Goal: Transaction & Acquisition: Purchase product/service

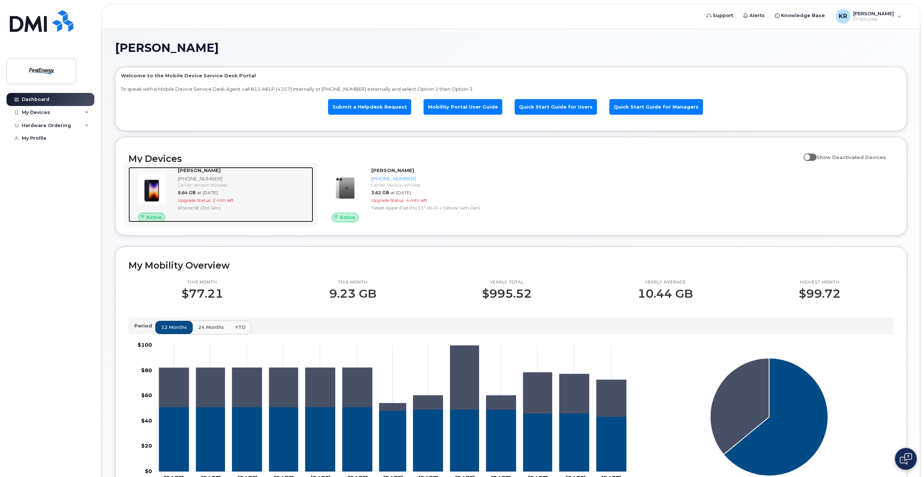
click at [194, 190] on span "5.64 GB" at bounding box center [187, 192] width 18 height 5
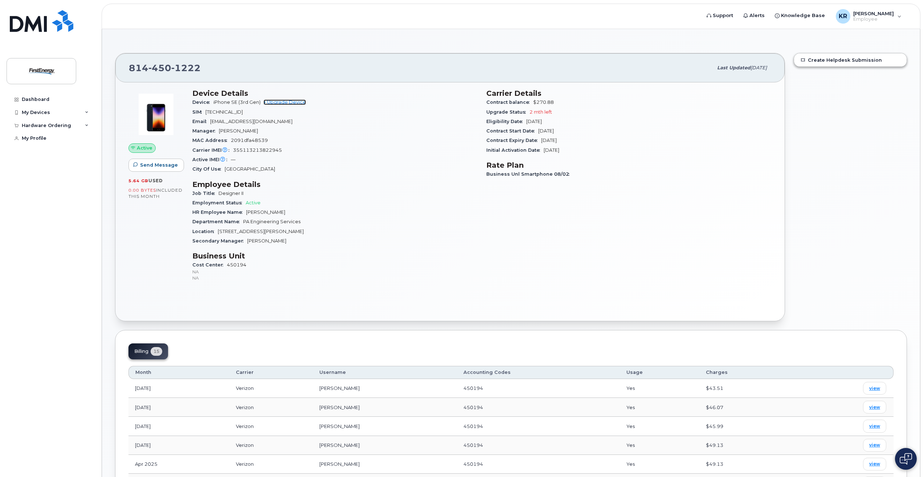
click at [291, 102] on link "+ Upgrade Device" at bounding box center [285, 101] width 42 height 5
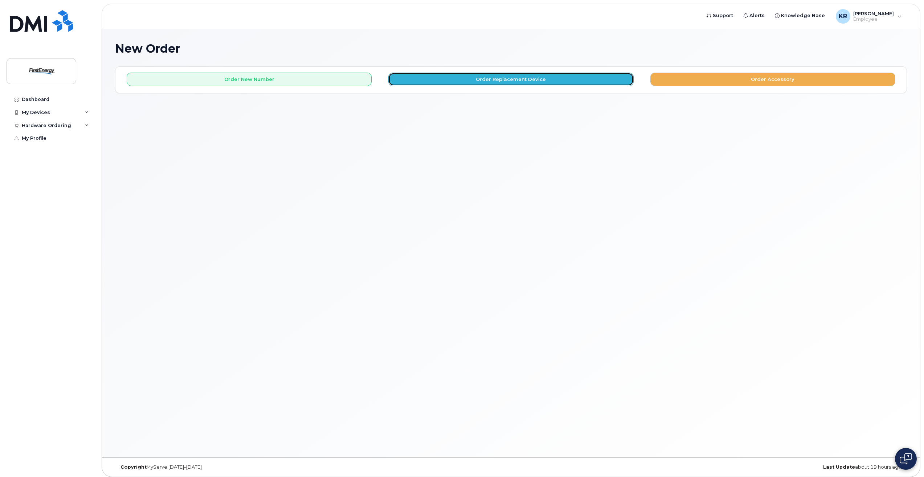
click at [539, 79] on button "Order Replacement Device" at bounding box center [511, 79] width 245 height 13
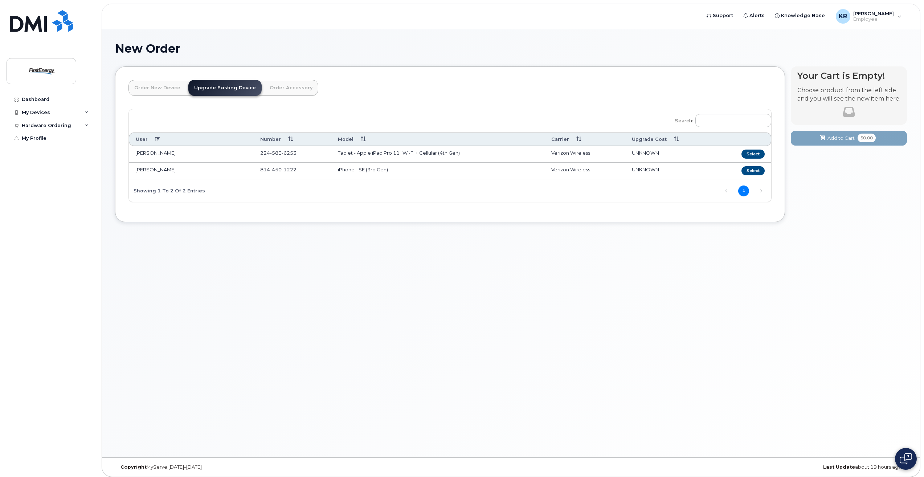
click at [329, 171] on td "814 450 1222" at bounding box center [293, 171] width 78 height 17
click at [759, 170] on button "Select" at bounding box center [753, 170] width 23 height 9
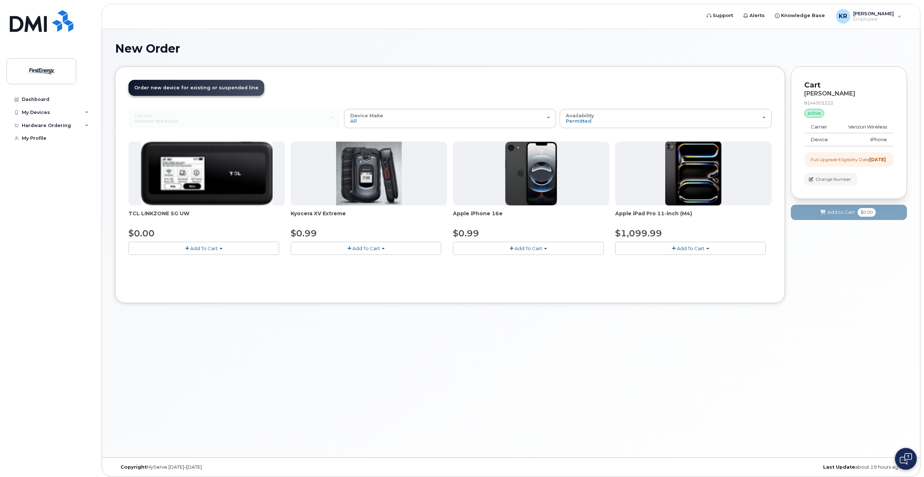
click at [486, 213] on span "Apple iPhone 16e" at bounding box center [531, 217] width 156 height 15
click at [523, 249] on span "Add To Cart" at bounding box center [529, 248] width 28 height 6
click at [542, 250] on button "Add To Cart" at bounding box center [528, 248] width 151 height 13
click at [545, 249] on span "button" at bounding box center [545, 248] width 3 height 1
click at [514, 249] on button "Add To Cart" at bounding box center [528, 248] width 151 height 13
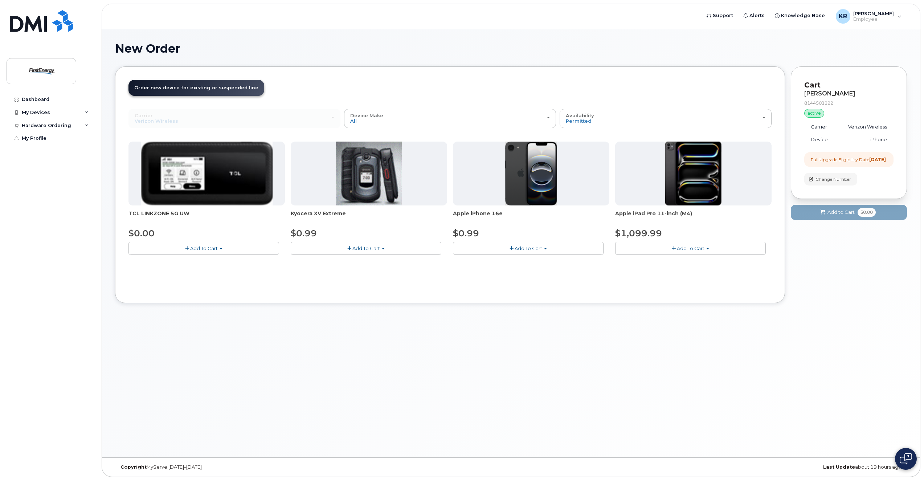
click at [511, 249] on span "button" at bounding box center [512, 248] width 4 height 5
click at [507, 262] on link "$0.99 - 2 Year Upgrade" at bounding box center [490, 261] width 70 height 9
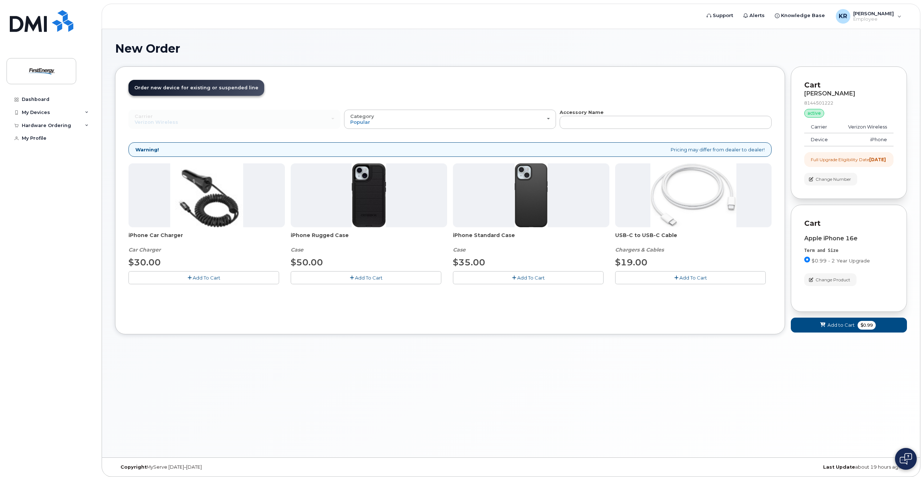
click at [679, 280] on button "Add To Cart" at bounding box center [690, 277] width 151 height 13
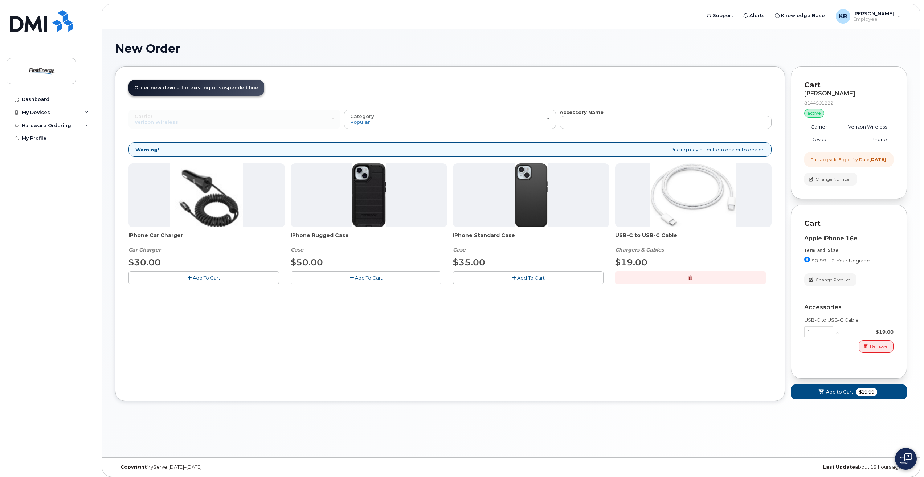
click at [352, 278] on icon "button" at bounding box center [352, 278] width 4 height 5
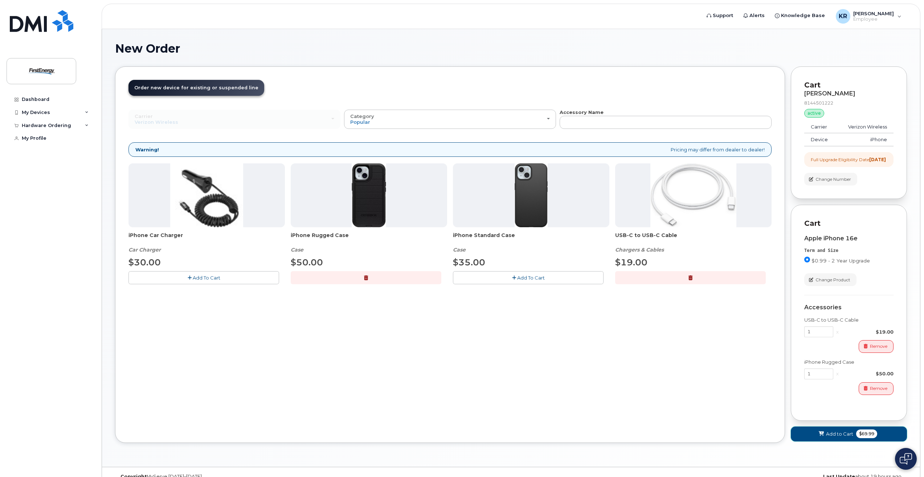
click at [847, 438] on span "Add to Cart" at bounding box center [839, 434] width 27 height 7
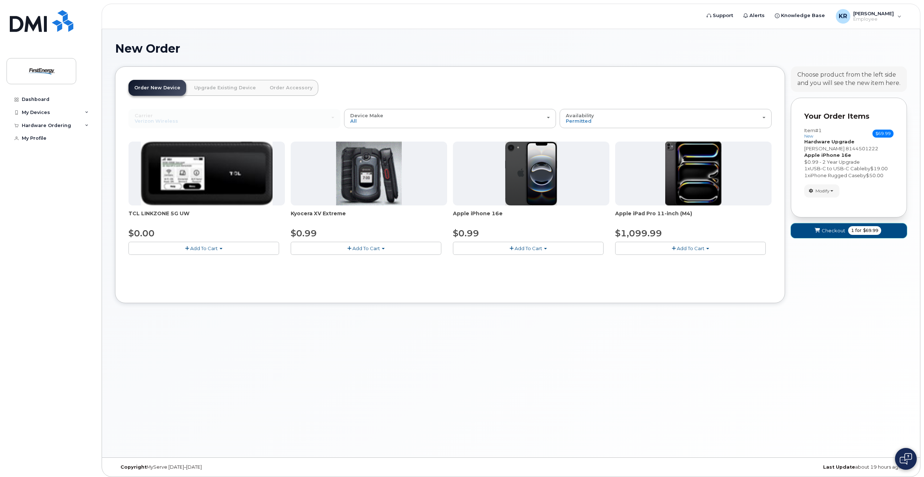
click at [843, 234] on span "Checkout" at bounding box center [834, 230] width 24 height 7
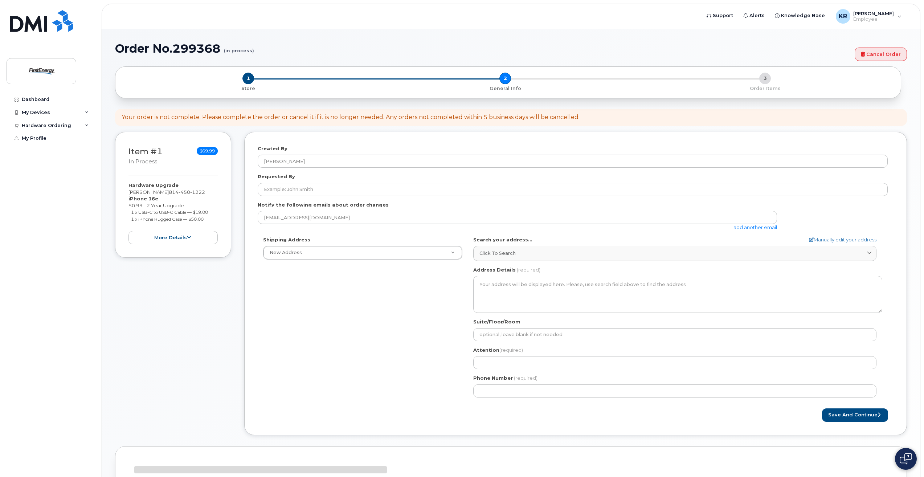
select select
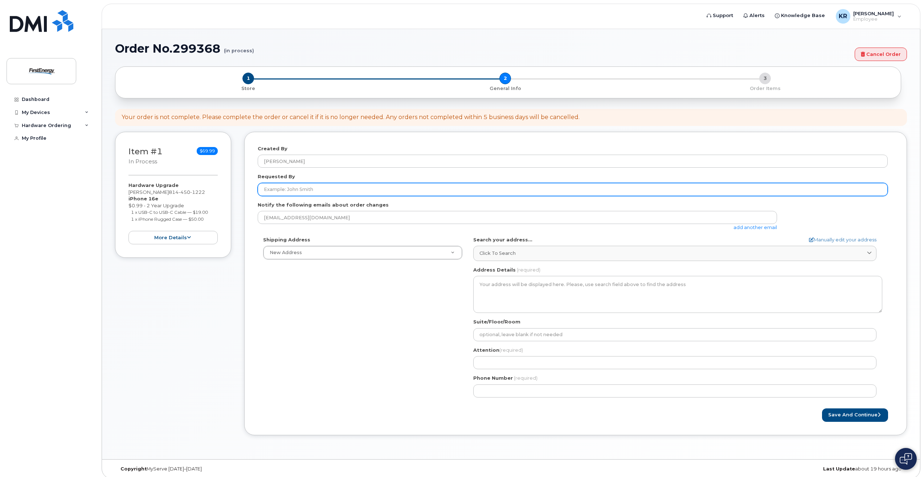
click at [347, 192] on input "Requested By" at bounding box center [573, 189] width 630 height 13
type input "[PERSON_NAME]"
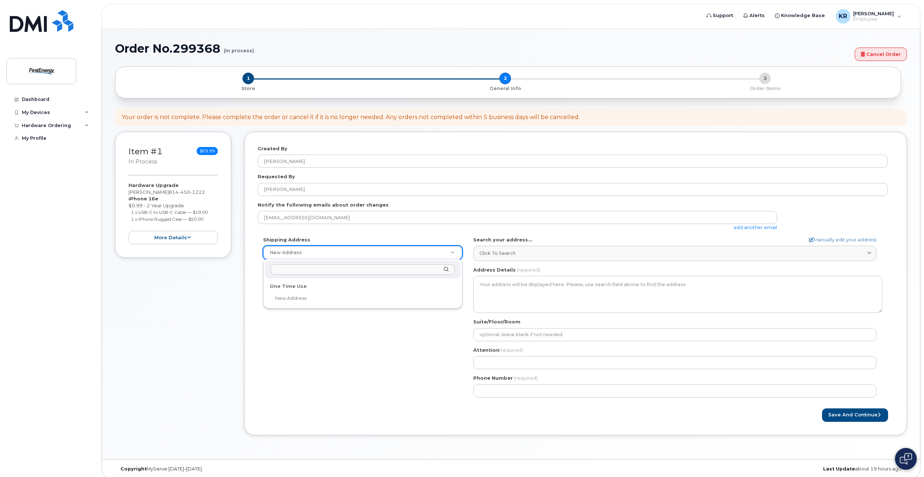
click at [370, 270] on input "text" at bounding box center [363, 269] width 184 height 11
type input "5404 Evans"
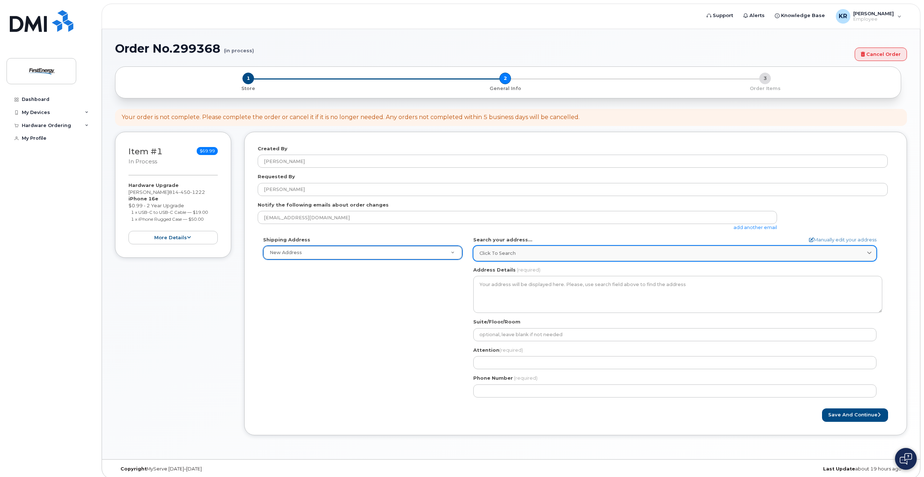
click at [569, 253] on div "Click to search" at bounding box center [675, 253] width 391 height 7
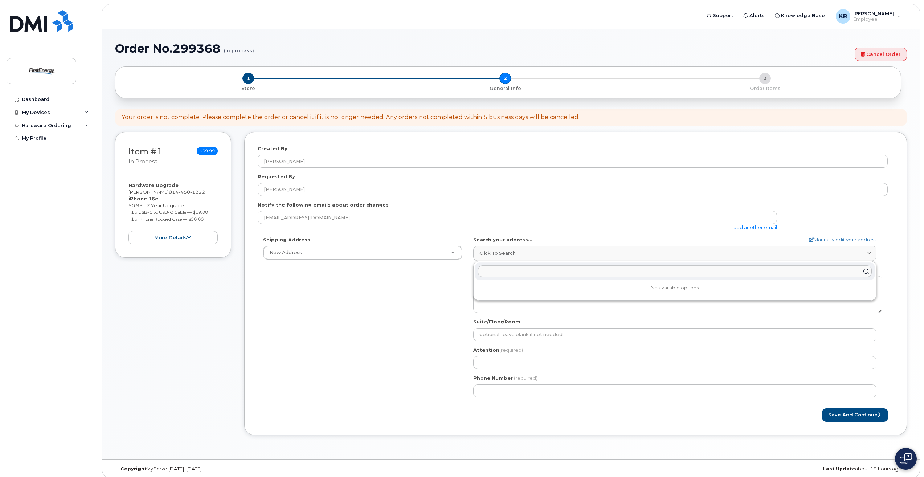
click at [756, 268] on input "text" at bounding box center [675, 272] width 394 height 12
type input "5404 Evans Er"
click at [572, 287] on div "5404 Evans Rd Erie PA 16509-3680" at bounding box center [675, 289] width 400 height 12
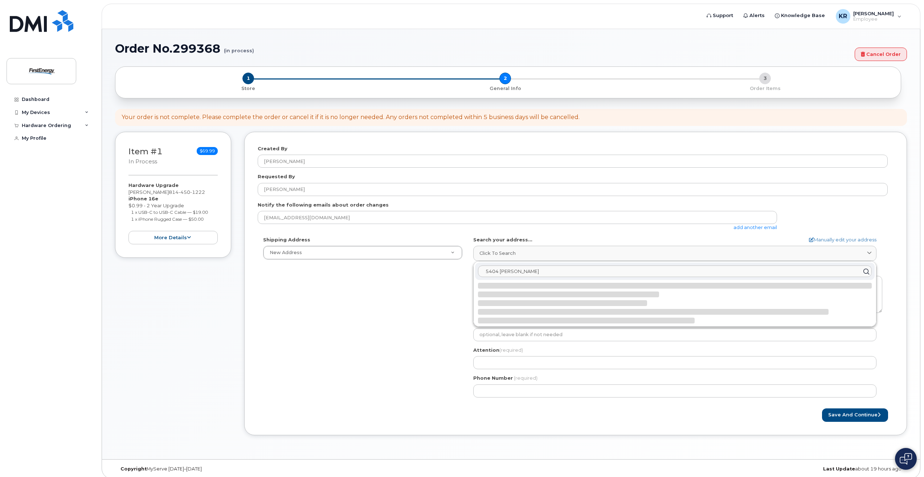
select select
type textarea "5404 Evans Rd ERIE PA 16509-3680 UNITED STATES"
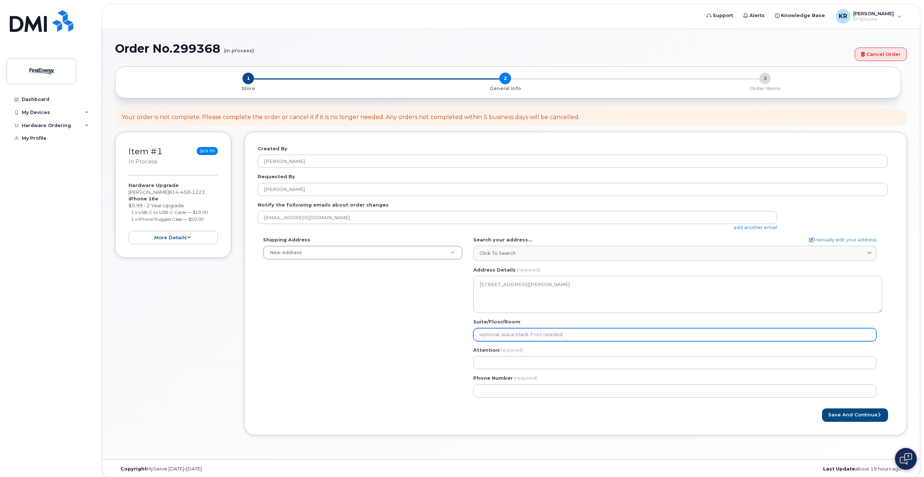
click at [567, 338] on input "Suite/Floor/Room" at bounding box center [674, 334] width 403 height 13
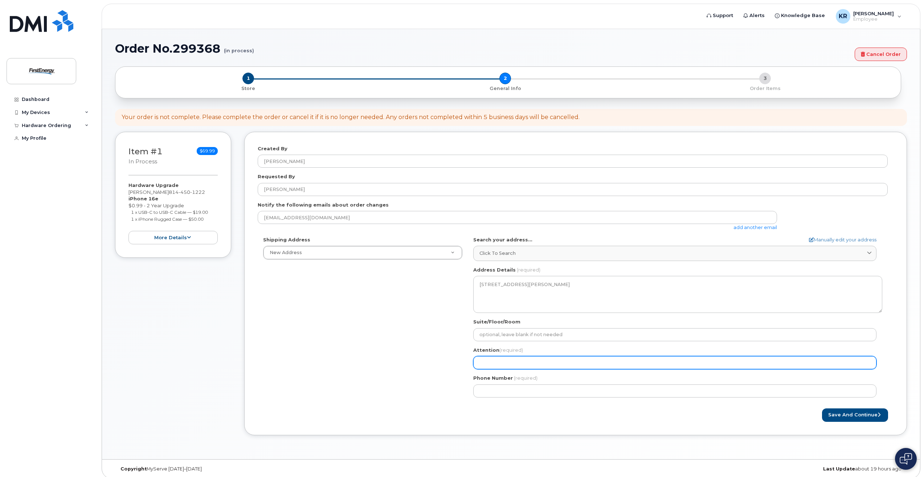
click at [562, 363] on input "Attention (required)" at bounding box center [674, 362] width 403 height 13
select select
type input "R"
select select
type input "Ro"
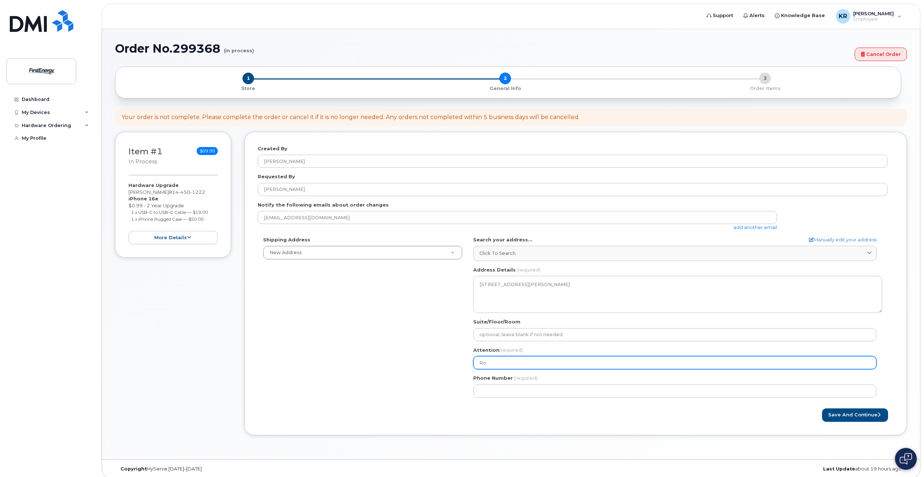
select select
type input "Ron"
select select
type input "Ron K"
select select
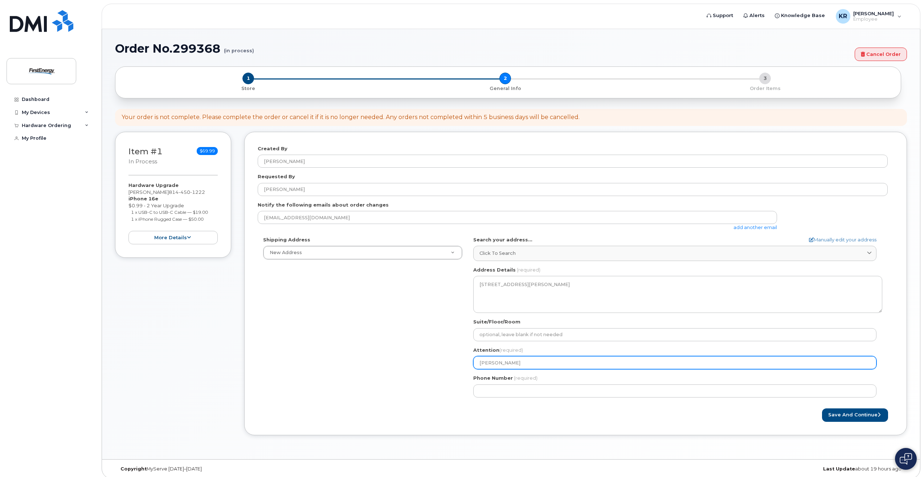
type input "Ron Kn"
select select
type input "Ron Kna"
select select
type input "Ron Knap"
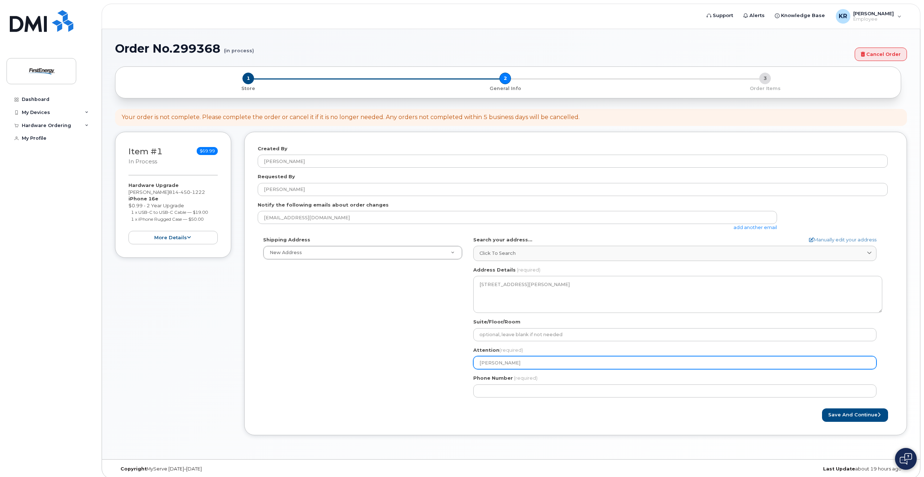
select select
type input "Ron Knapp"
select select
type input "Ron Knappe"
select select
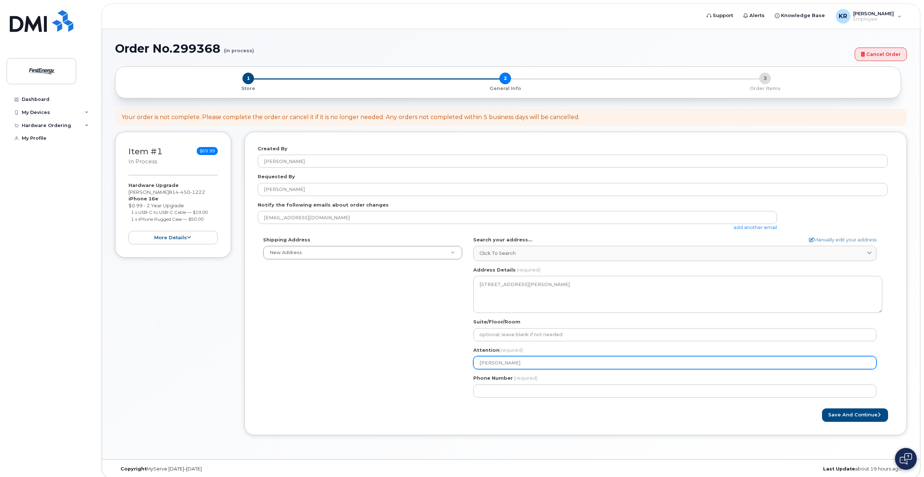
type input "Ron Knappen"
select select
type input "Ron Knappenb"
select select
type input "Ron Knappenbe"
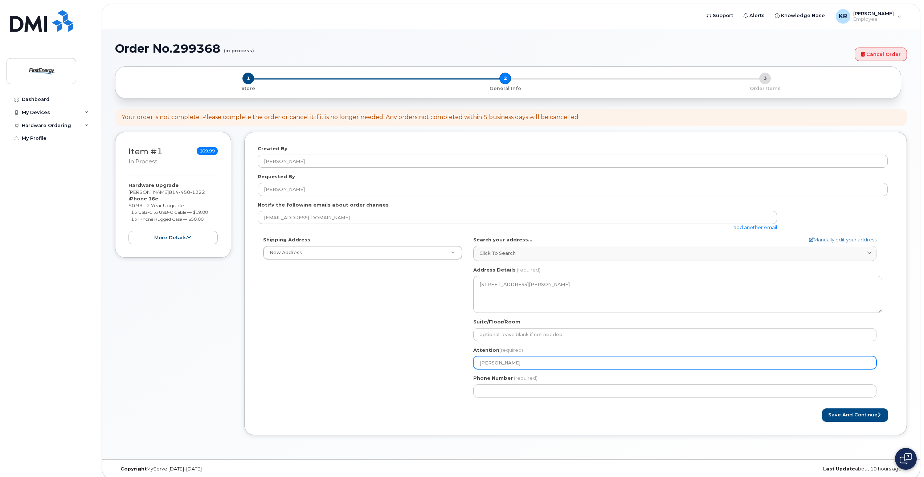
select select
type input "Ron Knappenber"
select select
type input "Ron Knappenberg"
select select
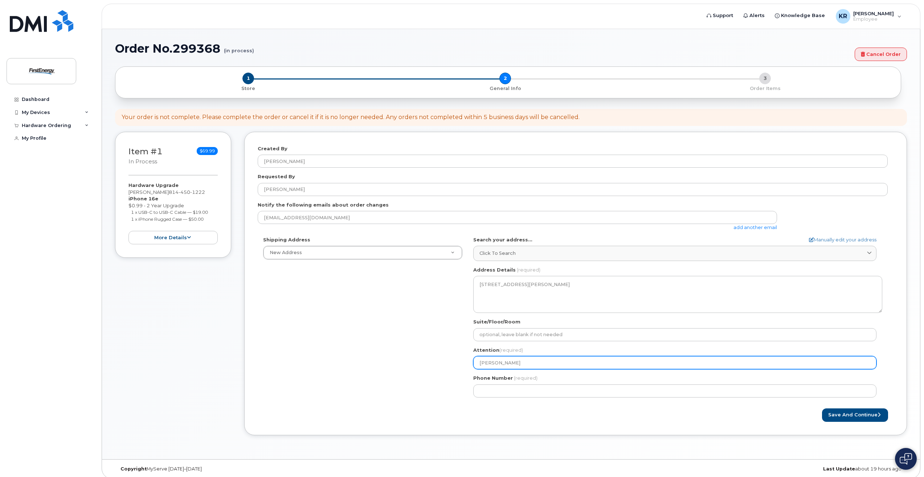
type input "Ron Knappenberge"
select select
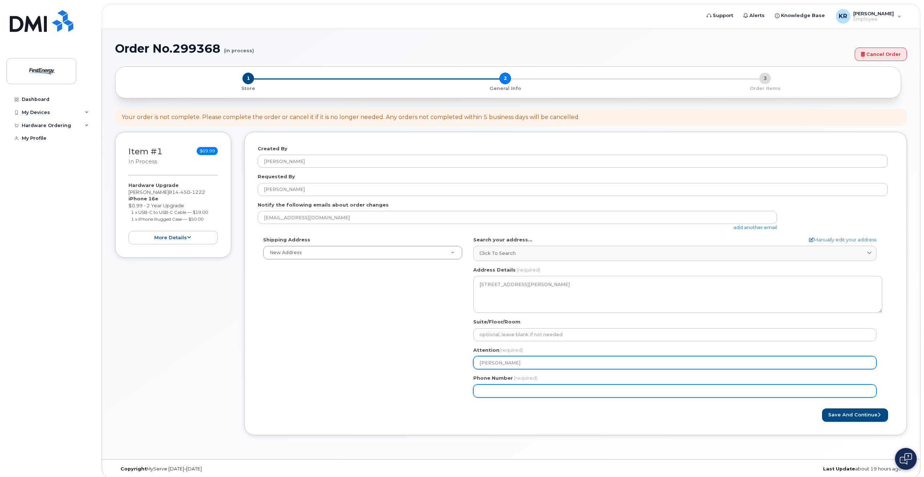
type input "Ron Knappenberger"
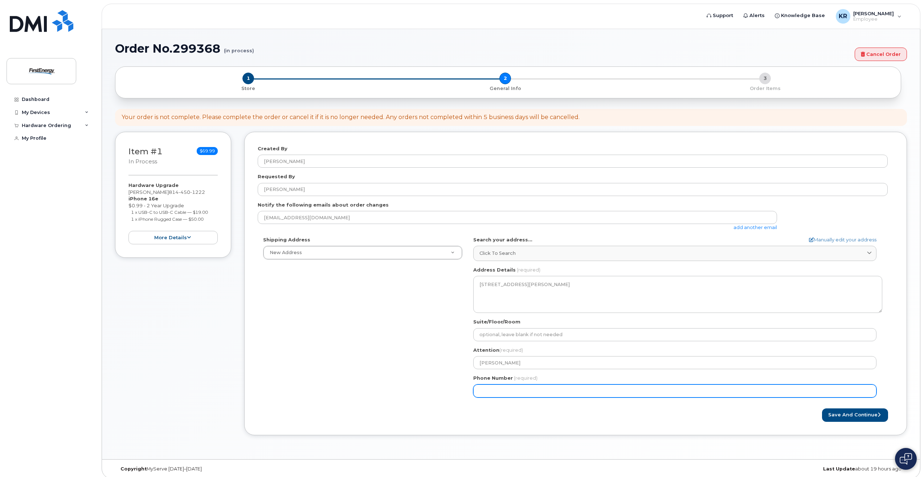
click at [534, 387] on input "Phone Number" at bounding box center [674, 391] width 403 height 13
type input "814"
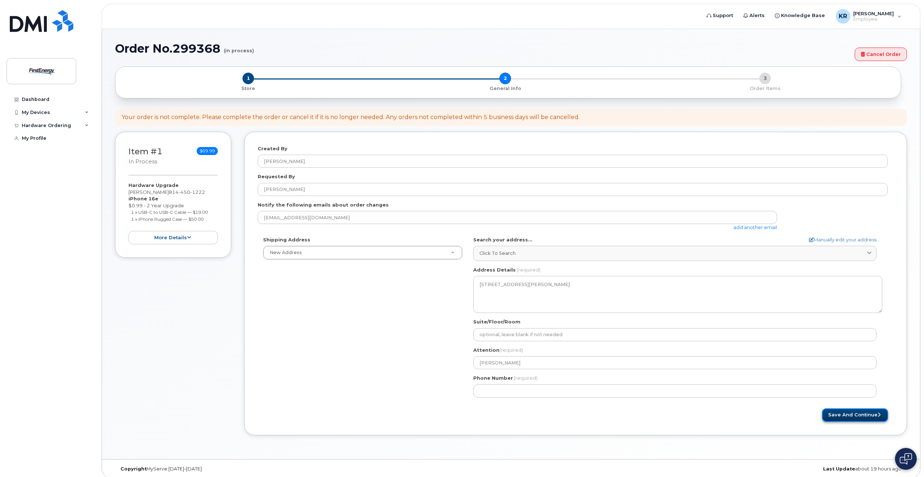
click at [859, 413] on button "Save and Continue" at bounding box center [855, 414] width 66 height 13
click at [679, 414] on div "Save and Continue" at bounding box center [735, 414] width 318 height 13
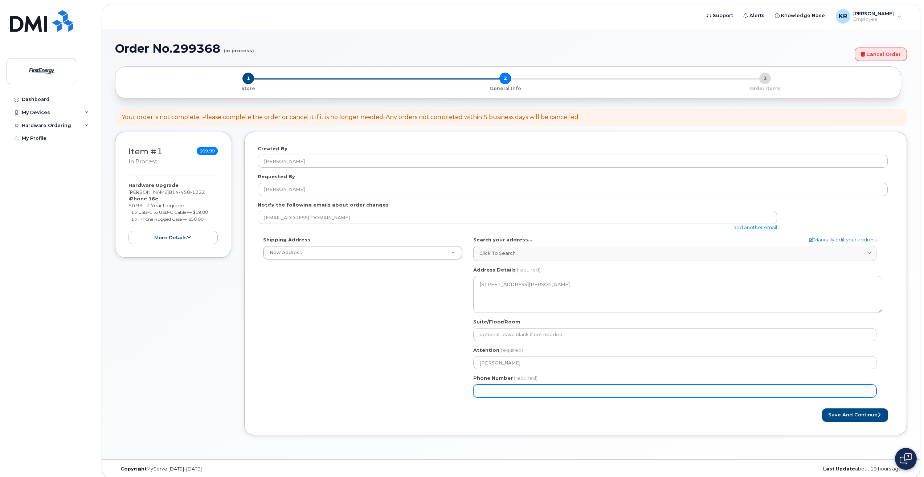
click at [537, 393] on input "Phone Number" at bounding box center [674, 391] width 403 height 13
type input "814450122"
select select
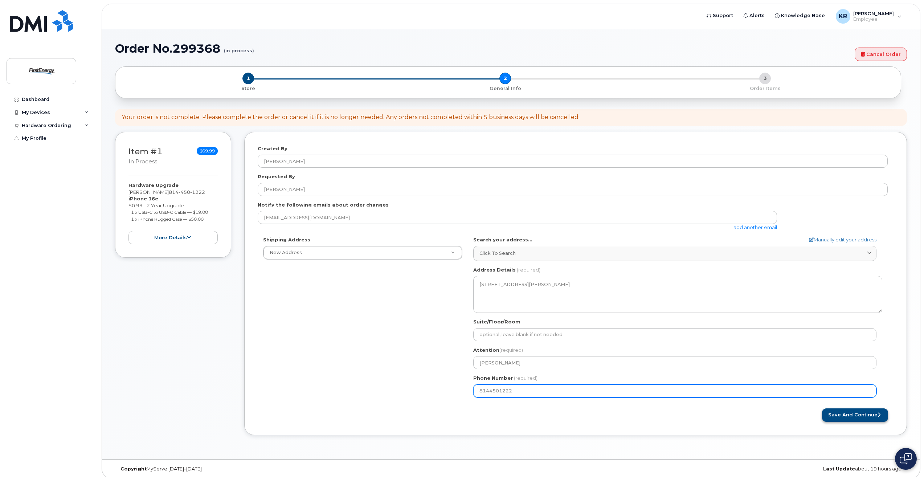
type input "8144501222"
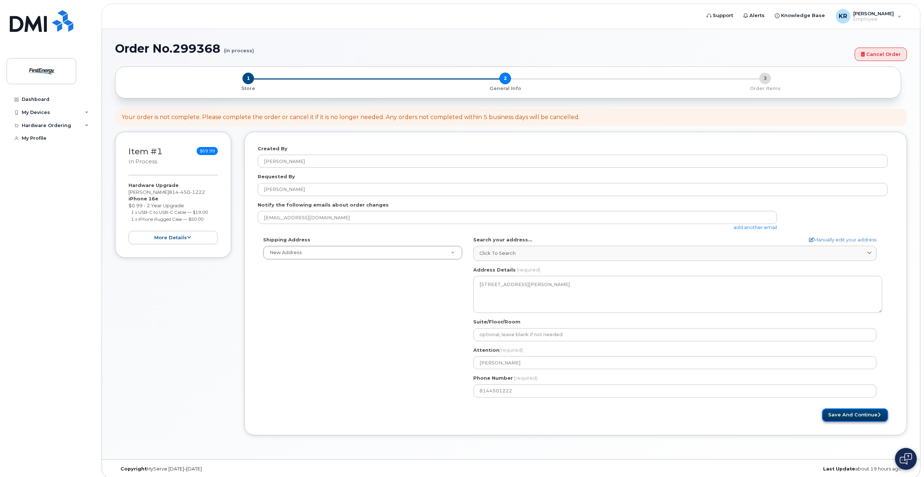
click at [865, 411] on button "Save and Continue" at bounding box center [855, 414] width 66 height 13
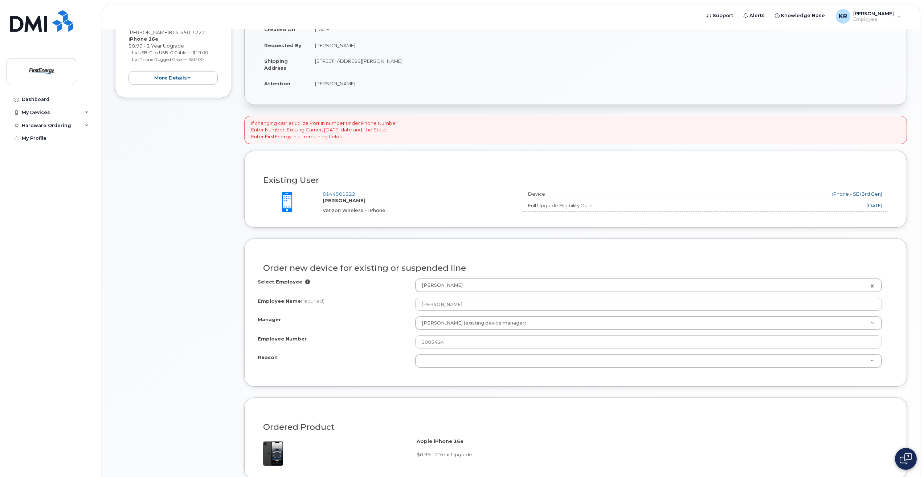
scroll to position [218, 0]
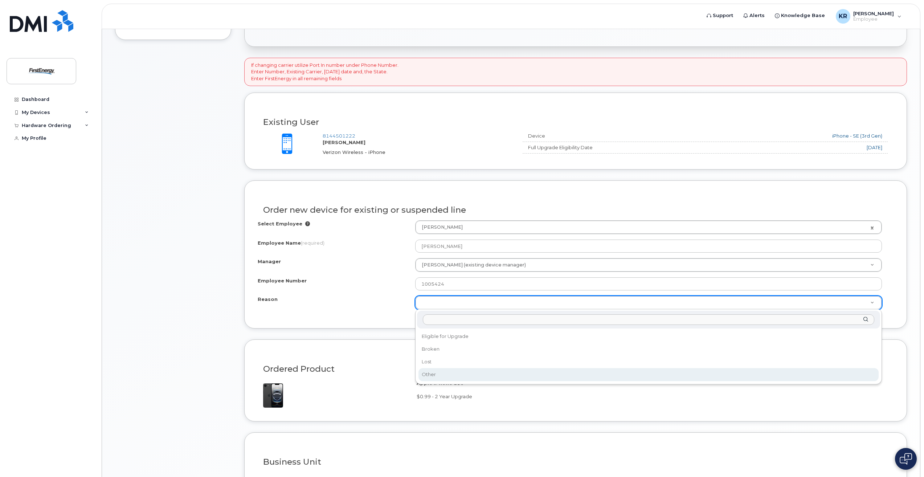
select select "other"
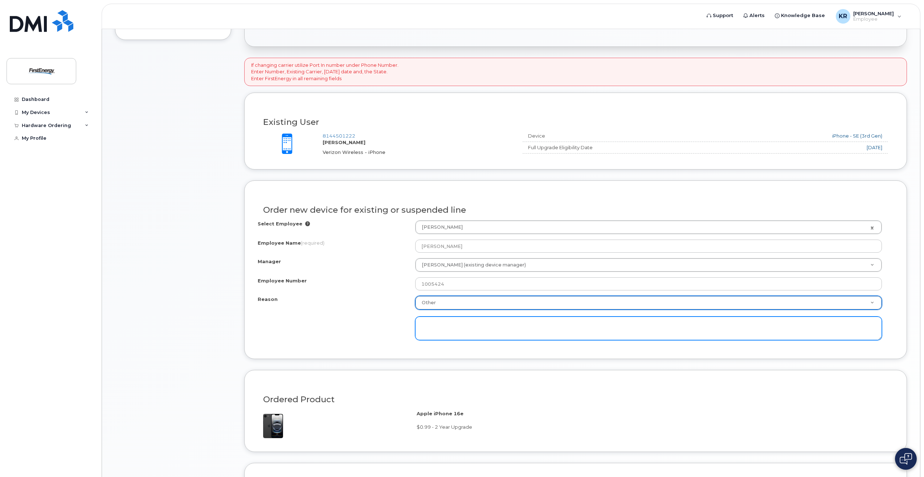
click at [440, 331] on textarea at bounding box center [648, 329] width 467 height 24
click at [488, 328] on textarea "Having connection issues." at bounding box center [648, 329] width 467 height 24
type textarea "Having connection issues. Unable to hear the other caller. This issue happens i…"
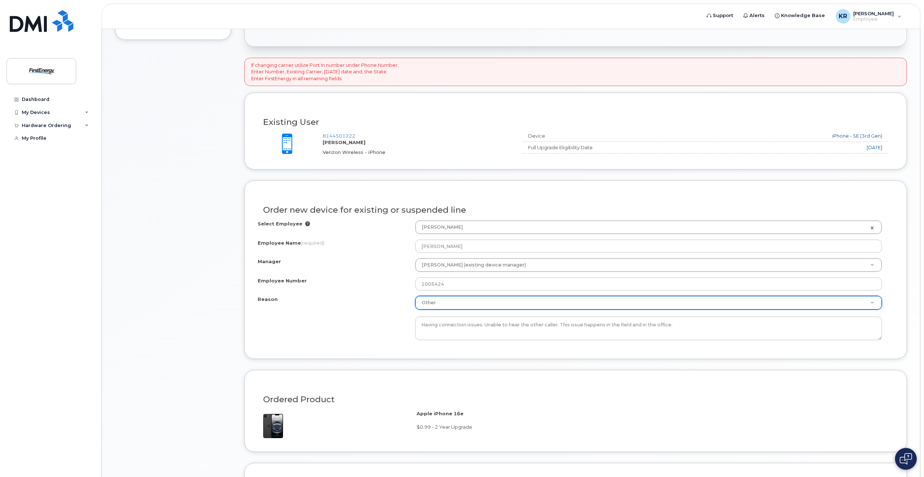
click at [514, 378] on div "Ordered Product Apple iPhone 16e $0.99 - 2 Year Upgrade" at bounding box center [575, 411] width 663 height 82
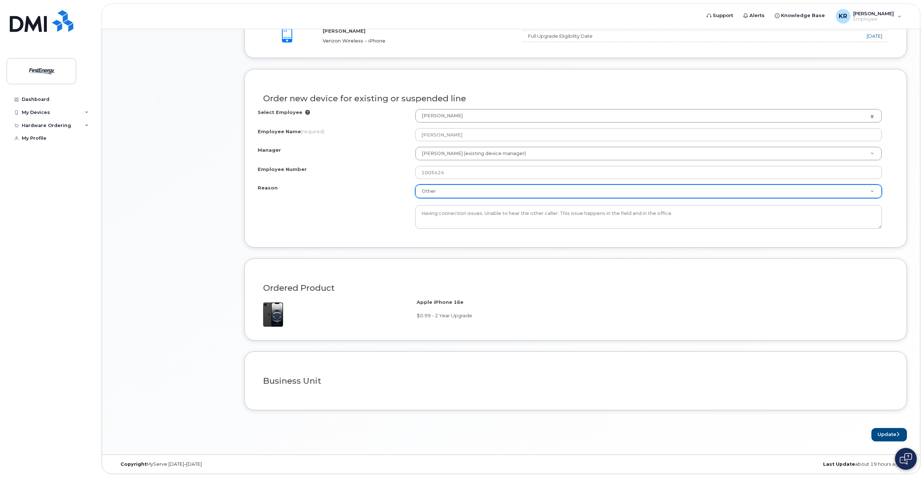
scroll to position [330, 0]
click at [881, 436] on button "Update" at bounding box center [890, 433] width 36 height 13
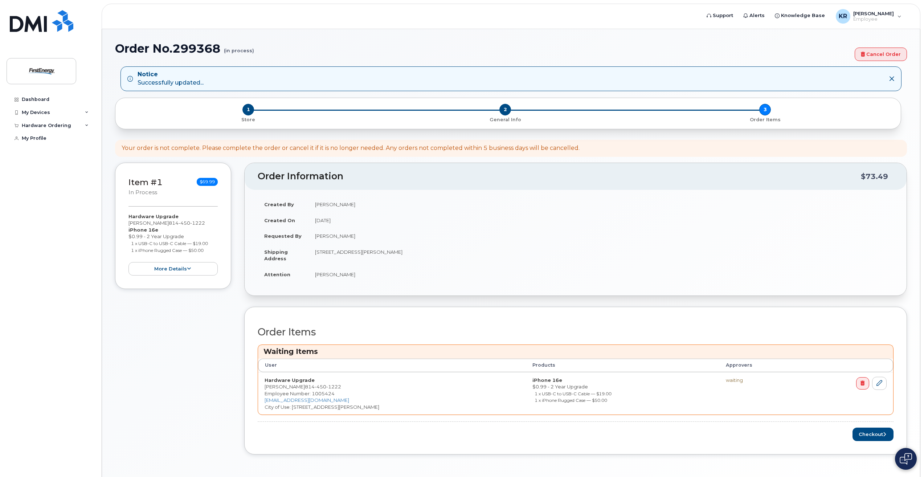
click at [365, 353] on h3 "Waiting Items" at bounding box center [576, 352] width 625 height 10
click at [359, 369] on th "User" at bounding box center [392, 365] width 268 height 13
click at [878, 384] on icon at bounding box center [880, 383] width 6 height 6
click at [879, 386] on icon at bounding box center [880, 383] width 6 height 6
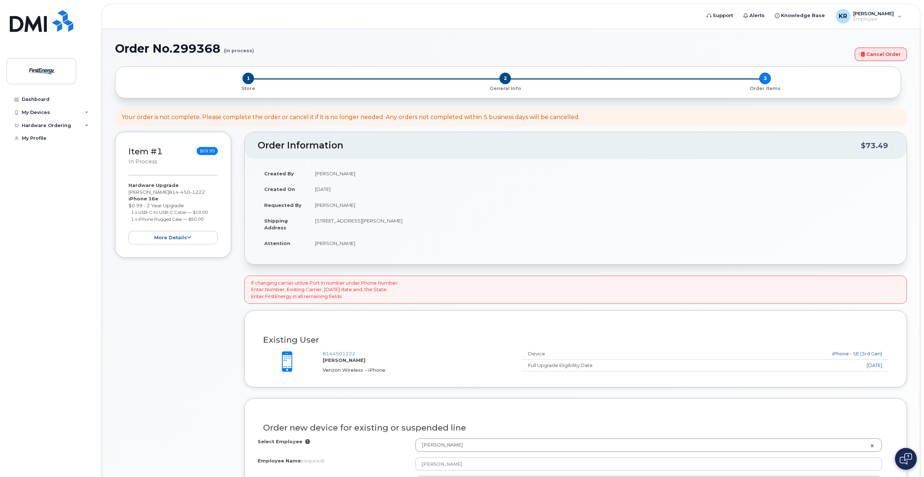
click at [406, 295] on div "If changing carrier utilize Port In number under Phone Number. Enter Number, Ex…" at bounding box center [575, 290] width 663 height 28
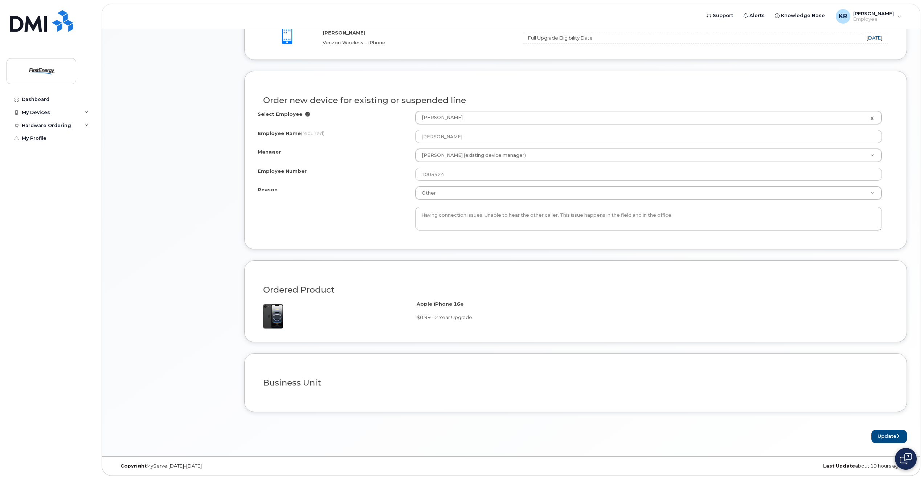
scroll to position [330, 0]
click at [894, 435] on button "Update" at bounding box center [890, 433] width 36 height 13
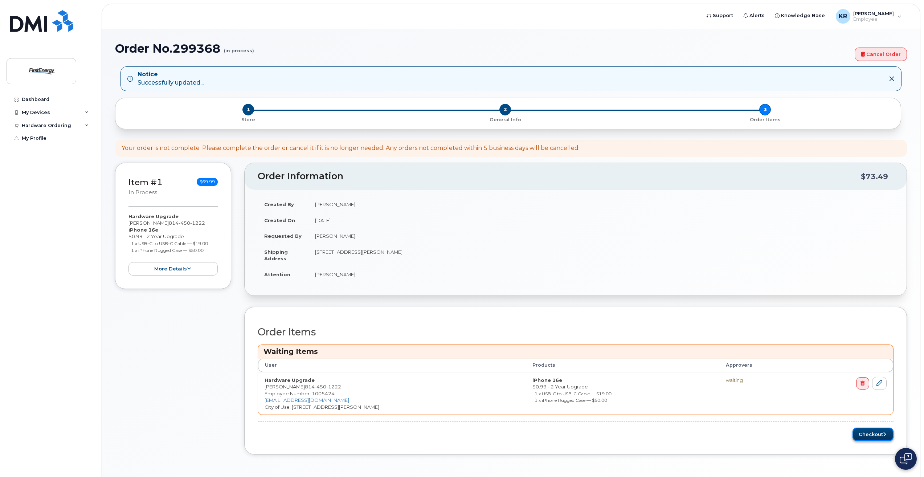
click at [875, 435] on button "Checkout" at bounding box center [873, 434] width 41 height 13
